Goal: Browse casually: Explore the website without a specific task or goal

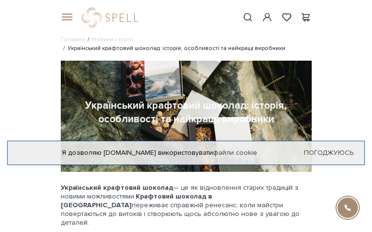
type input "7240030500"
type input "[EMAIL_ADDRESS][DOMAIN_NAME]"
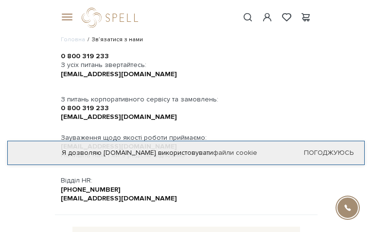
type input "5220549393"
type input "[EMAIL_ADDRESS][DOMAIN_NAME]"
checkbox input "false"
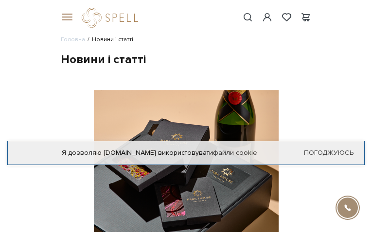
type input "9575315677"
type input "[EMAIL_ADDRESS][DOMAIN_NAME]"
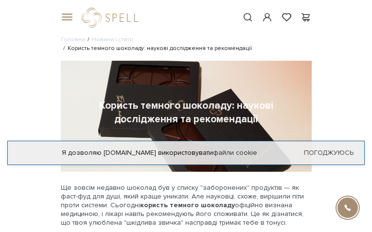
type input "2681268676"
type input "[EMAIL_ADDRESS][DOMAIN_NAME]"
checkbox input "true"
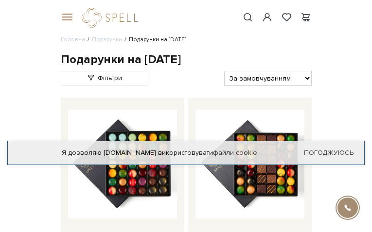
type input "3468599443"
type input "[EMAIL_ADDRESS][DOMAIN_NAME]"
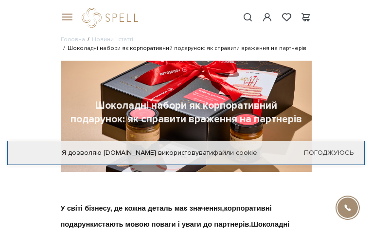
type input "3849119549"
type input "[EMAIL_ADDRESS][DOMAIN_NAME]"
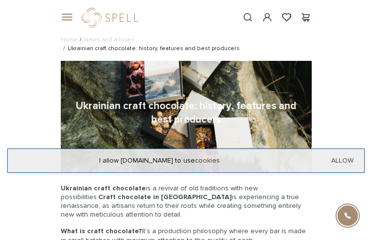
type input "3756090081"
type input "[EMAIL_ADDRESS][DOMAIN_NAME]"
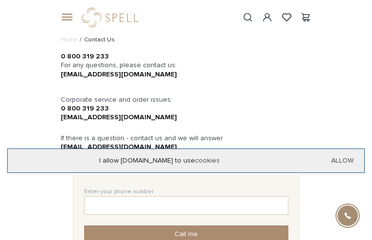
type input "7842440381"
type input "[EMAIL_ADDRESS][DOMAIN_NAME]"
checkbox input "true"
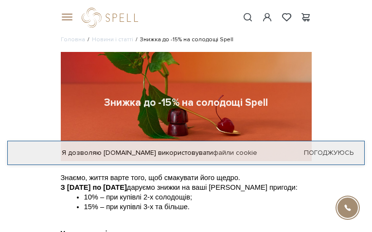
type input "5092986229"
type input "[EMAIL_ADDRESS][DOMAIN_NAME]"
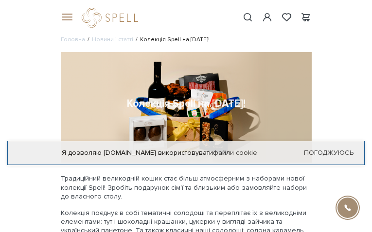
type input "8358110151"
type input "[EMAIL_ADDRESS][DOMAIN_NAME]"
checkbox input "true"
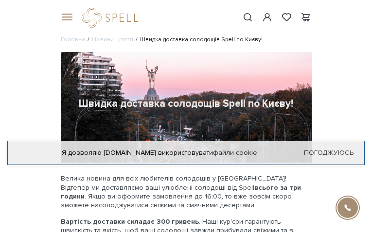
type input "6855753601"
type input "[EMAIL_ADDRESS][DOMAIN_NAME]"
checkbox input "true"
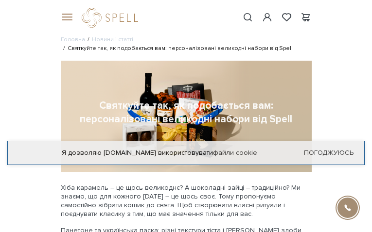
type input "2899091372"
type input "[EMAIL_ADDRESS][DOMAIN_NAME]"
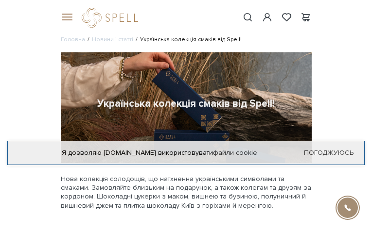
type input "8330154650"
type input "[EMAIL_ADDRESS][DOMAIN_NAME]"
checkbox input "true"
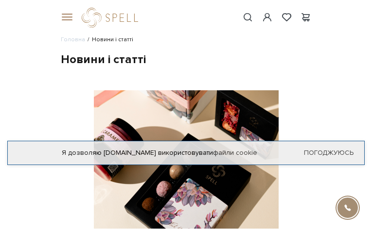
type input "8086986017"
type input "[EMAIL_ADDRESS][DOMAIN_NAME]"
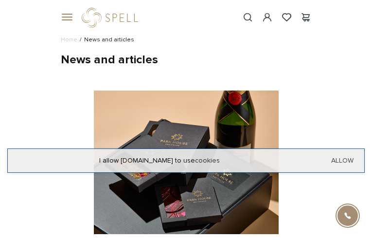
type input "8276957204"
type input "[EMAIL_ADDRESS][DOMAIN_NAME]"
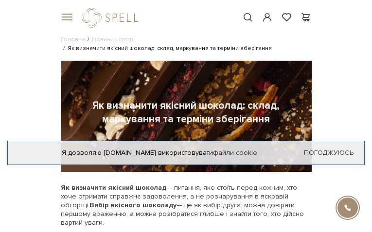
type input "2587619010"
type input "[EMAIL_ADDRESS][DOMAIN_NAME]"
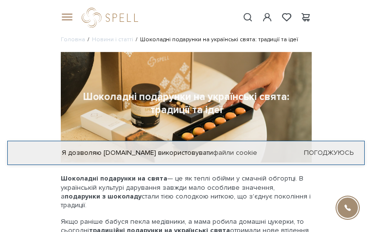
type input "7677081765"
type input "[EMAIL_ADDRESS][DOMAIN_NAME]"
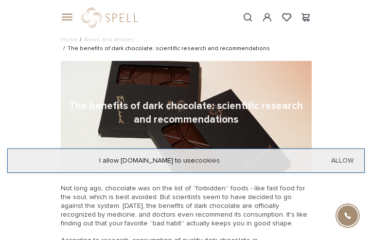
type input "3671152908"
type input "[EMAIL_ADDRESS][DOMAIN_NAME]"
checkbox input "true"
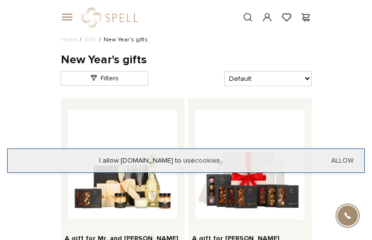
type input "9994924729"
type input "[EMAIL_ADDRESS][DOMAIN_NAME]"
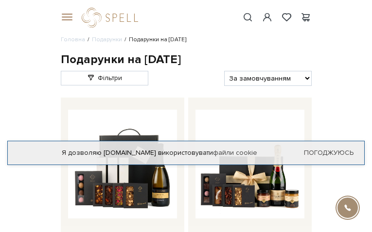
type input "4998940238"
type input "[EMAIL_ADDRESS][DOMAIN_NAME]"
